Goal: Use online tool/utility: Utilize a website feature to perform a specific function

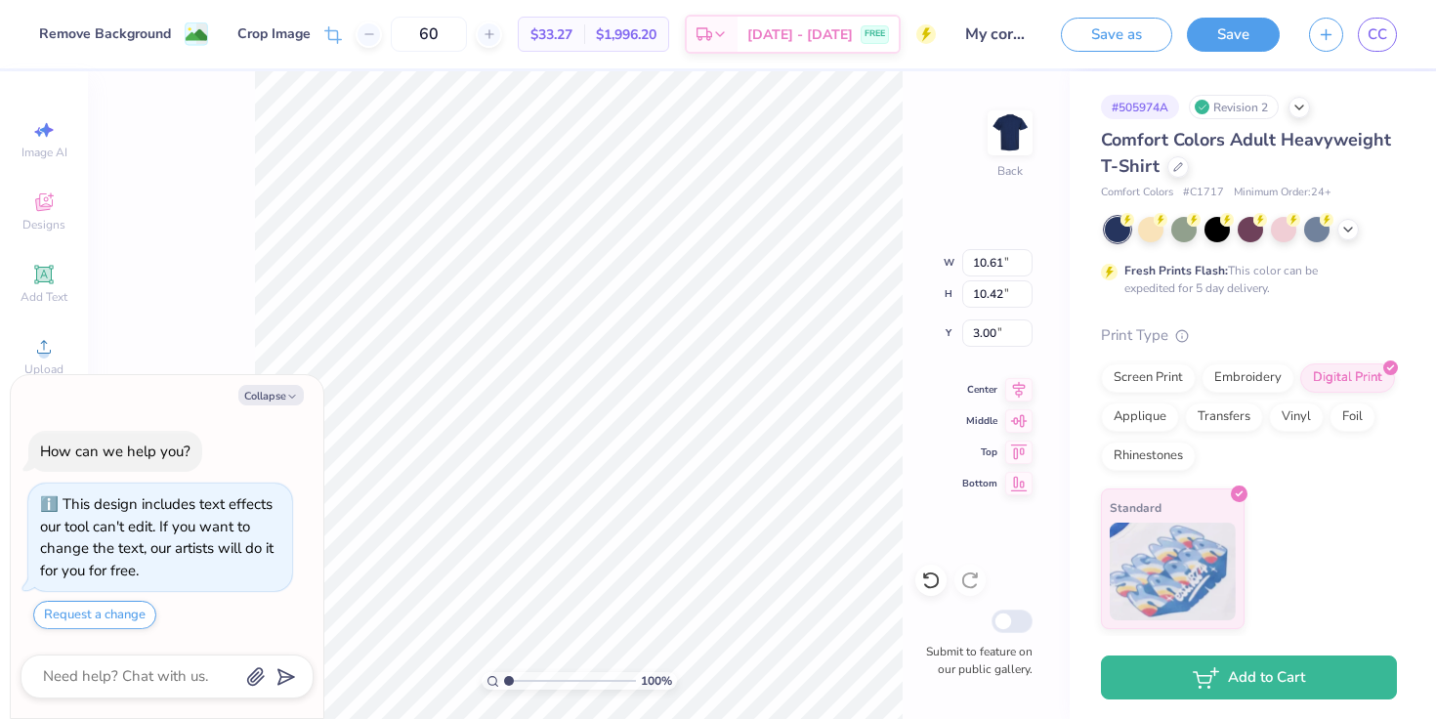
type textarea "x"
type input "5.30"
type input "5.21"
type textarea "x"
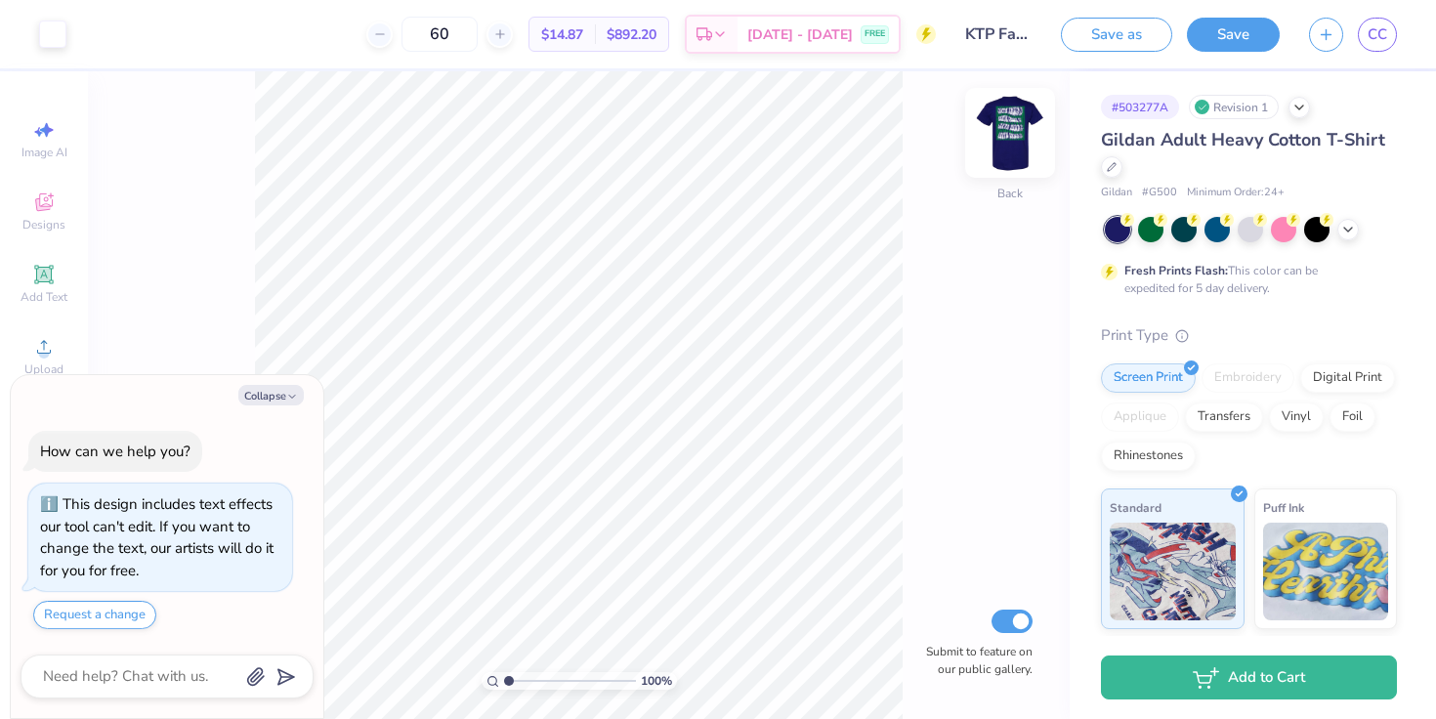
click at [1017, 144] on img at bounding box center [1010, 133] width 78 height 78
click at [296, 396] on icon "button" at bounding box center [292, 397] width 12 height 12
type textarea "x"
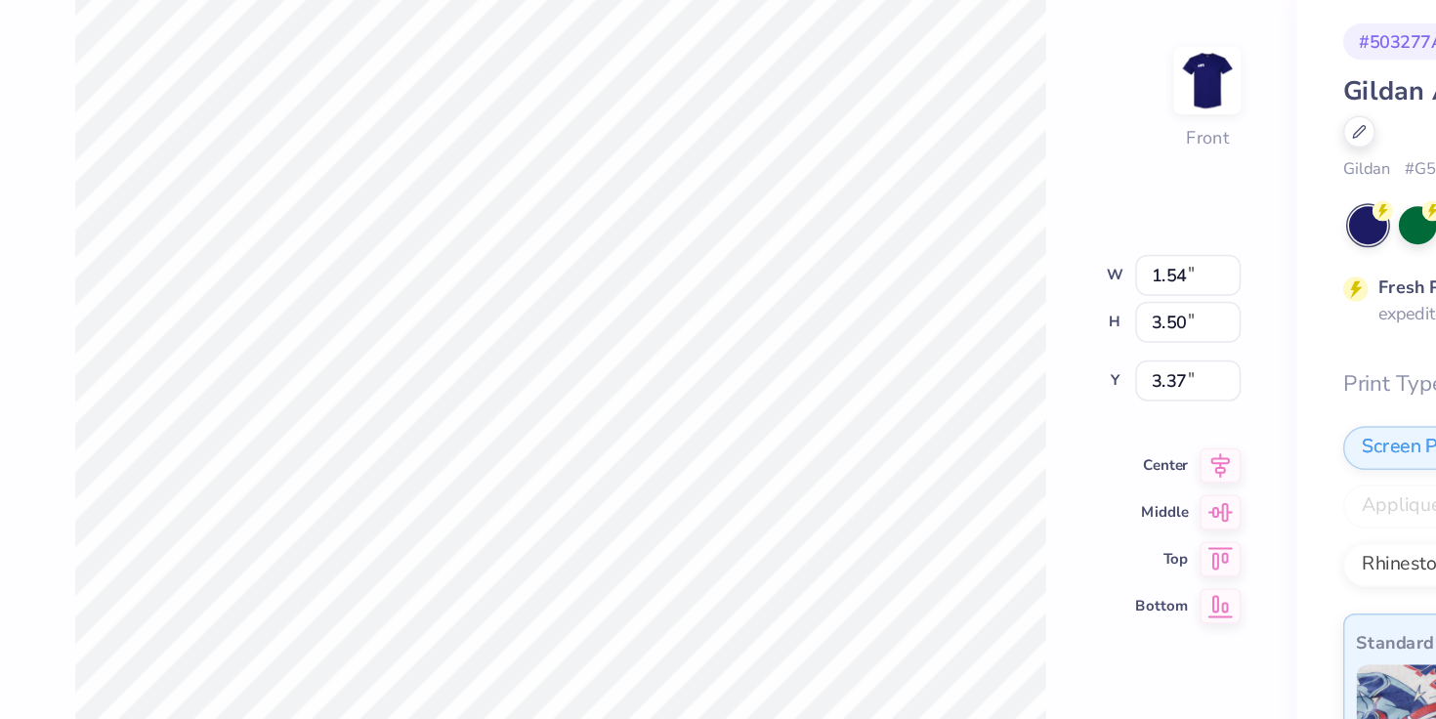
type input "1.08"
type input "3.59"
type input "3.32"
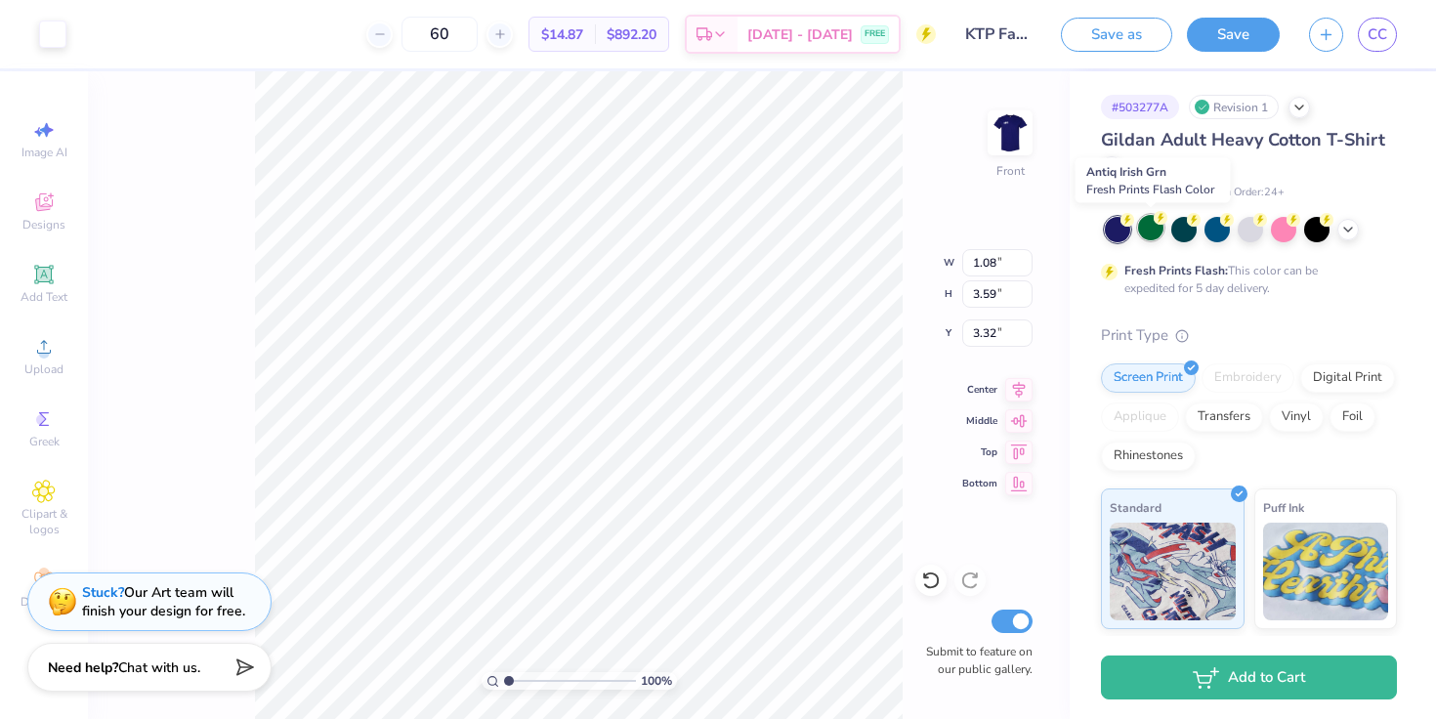
click at [1150, 230] on div at bounding box center [1150, 227] width 25 height 25
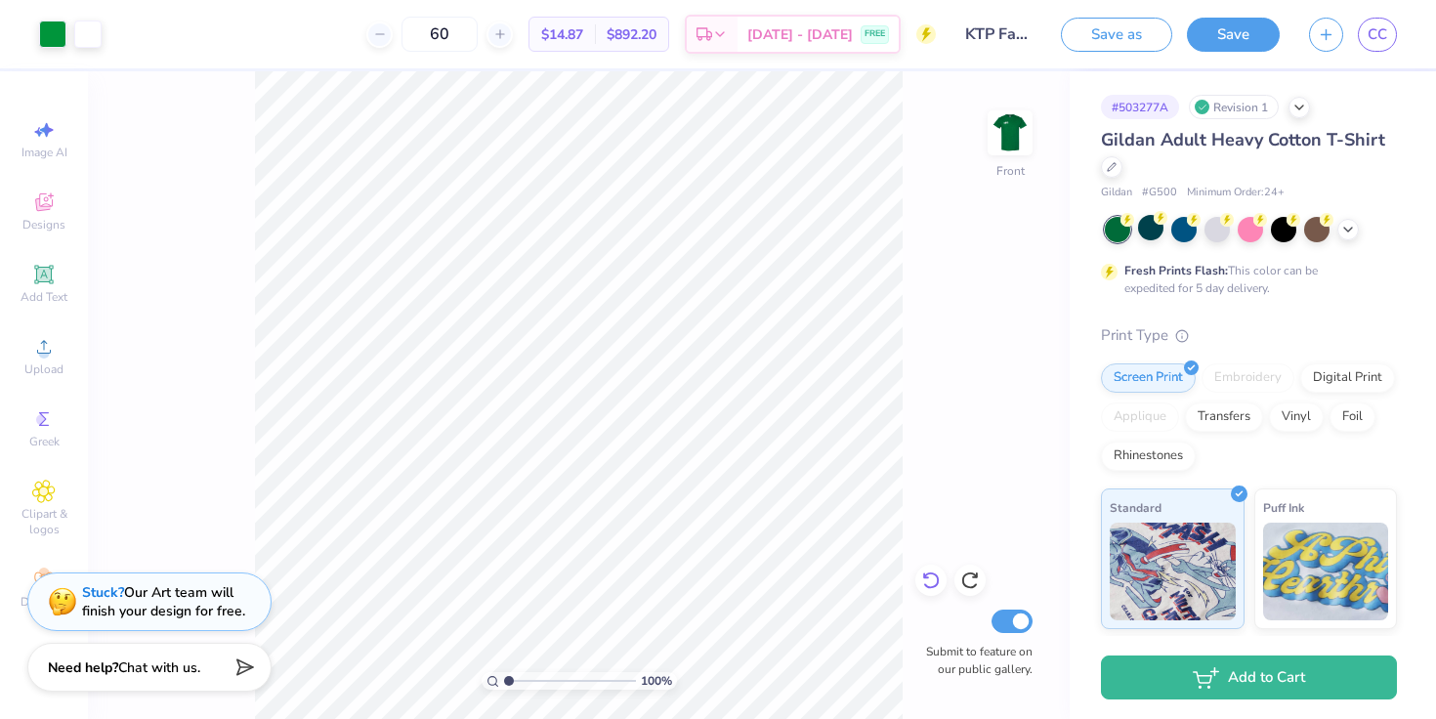
click at [933, 587] on icon at bounding box center [930, 581] width 17 height 18
click at [935, 584] on icon at bounding box center [930, 581] width 17 height 18
click at [934, 582] on div "100 % Front Submit to feature on our public gallery." at bounding box center [579, 395] width 982 height 648
